Goal: Task Accomplishment & Management: Manage account settings

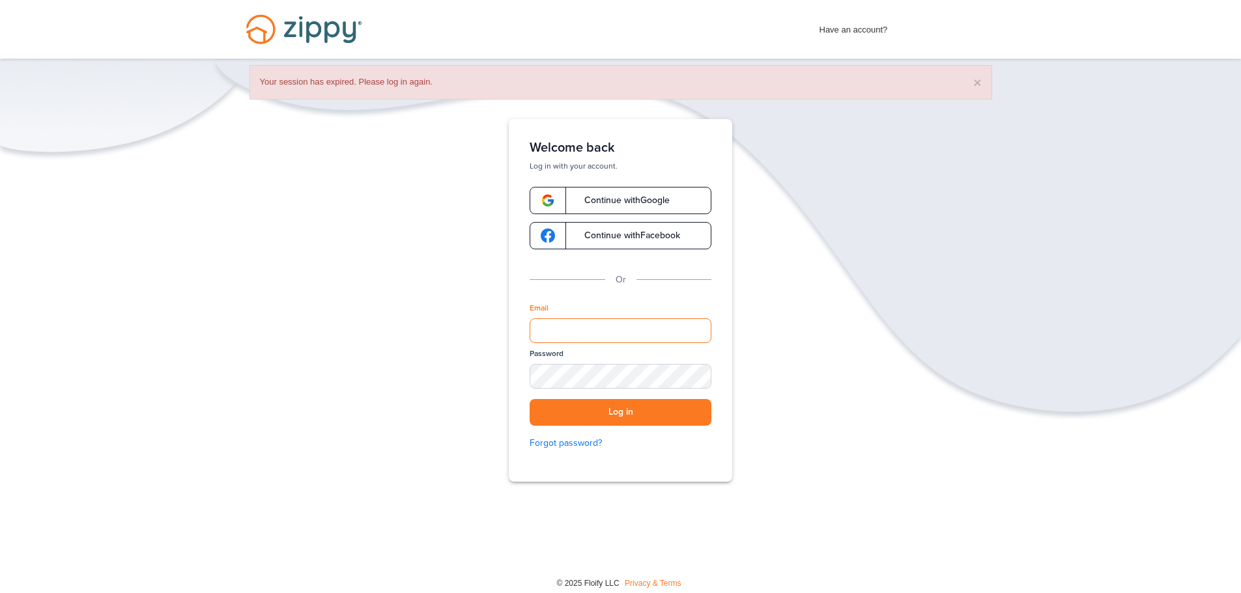
click at [640, 327] on input "Email" at bounding box center [621, 331] width 182 height 25
type input "**********"
click at [530, 399] on button "Log in" at bounding box center [621, 412] width 182 height 27
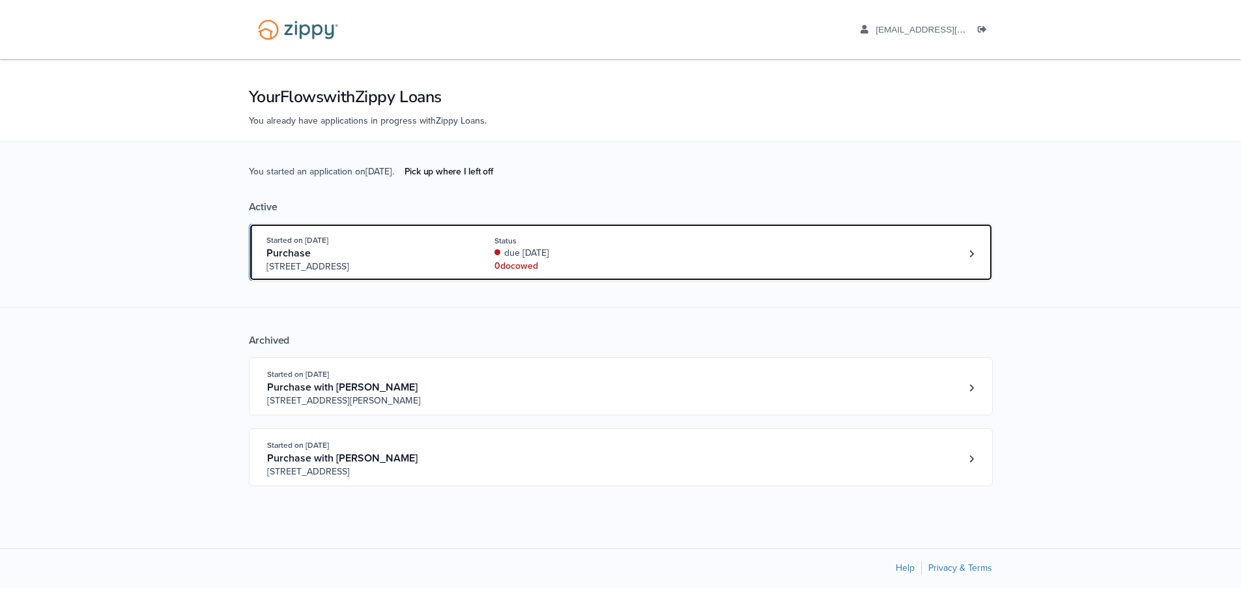
click at [778, 258] on div "Started on [DATE] Purchase [STREET_ADDRESS] Status due [DATE] 0 doc owed" at bounding box center [614, 254] width 696 height 40
